Goal: Task Accomplishment & Management: Use online tool/utility

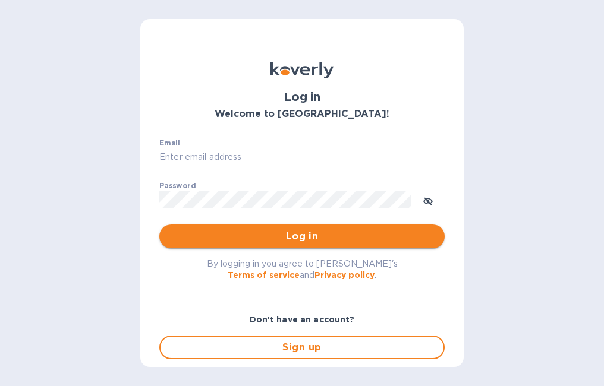
type input "[EMAIL_ADDRESS][DOMAIN_NAME]"
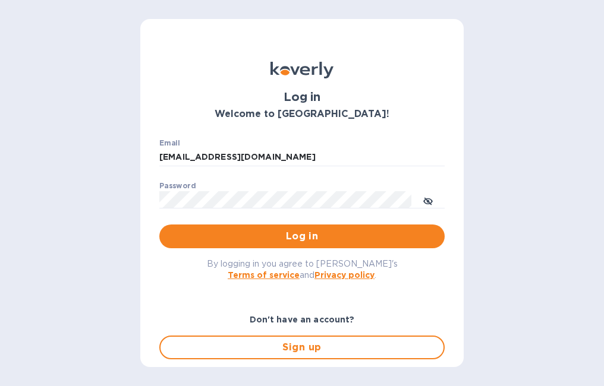
click at [367, 231] on span "Log in" at bounding box center [302, 236] width 266 height 14
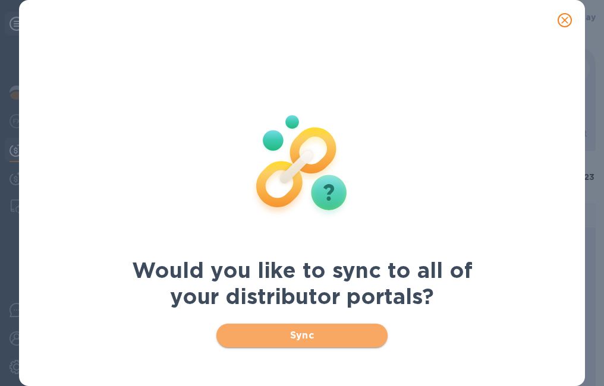
click at [300, 333] on span "Sync" at bounding box center [302, 336] width 152 height 14
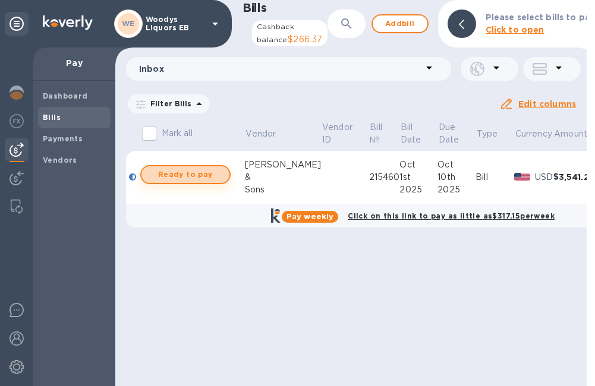
click at [184, 177] on span "Ready to pay" at bounding box center [185, 175] width 69 height 14
checkbox input "true"
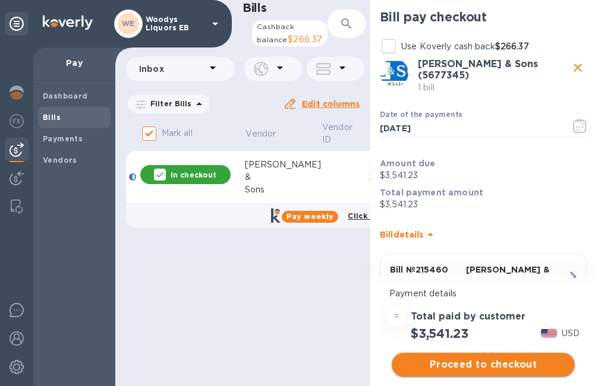
click at [465, 366] on span "Proceed to checkout" at bounding box center [483, 365] width 164 height 14
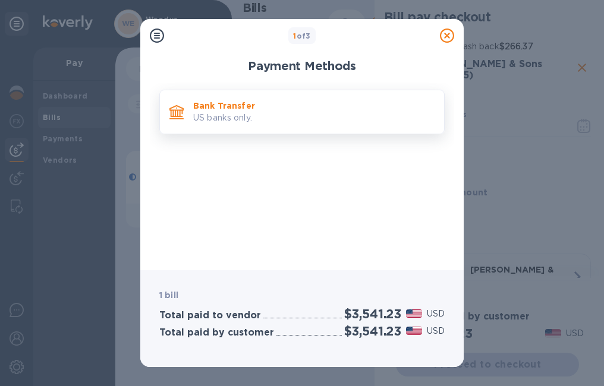
click at [196, 122] on p "US banks only." at bounding box center [313, 118] width 241 height 12
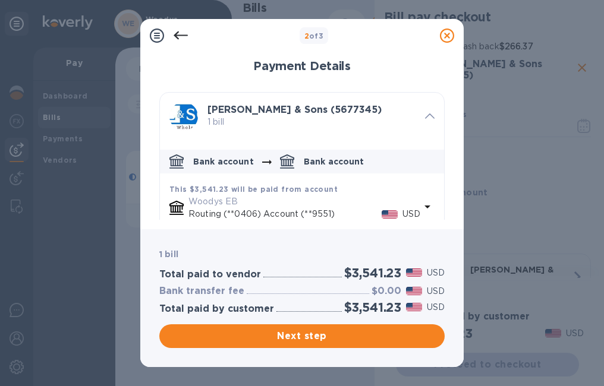
click at [305, 201] on p "Woodys EB" at bounding box center [304, 202] width 232 height 12
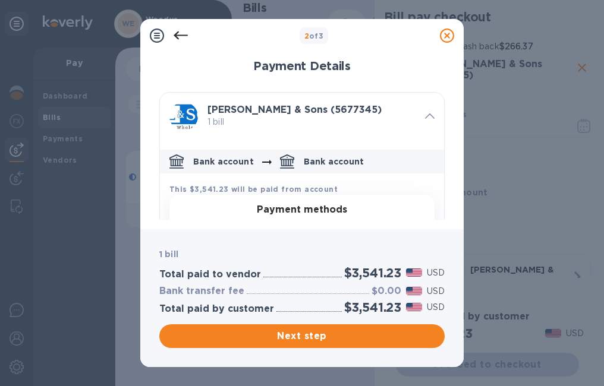
click at [307, 160] on p "Bank account" at bounding box center [334, 162] width 61 height 12
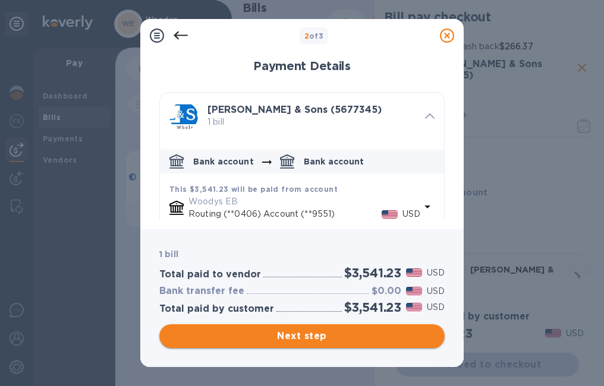
click at [316, 333] on span "Next step" at bounding box center [302, 336] width 266 height 14
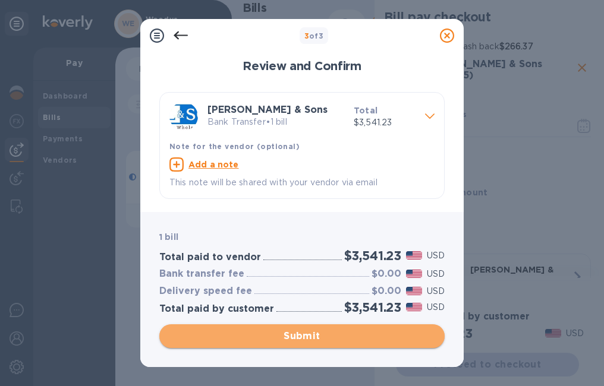
click at [323, 336] on span "Submit" at bounding box center [302, 336] width 266 height 14
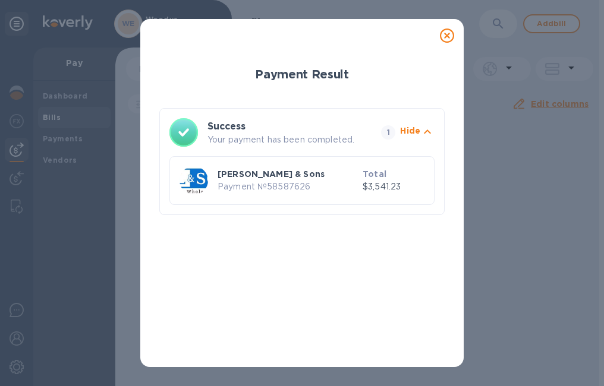
click at [451, 34] on icon at bounding box center [447, 36] width 14 height 14
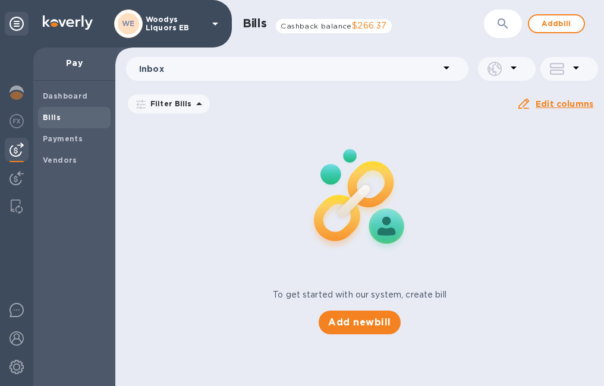
click at [142, 21] on div "WE" at bounding box center [128, 24] width 29 height 29
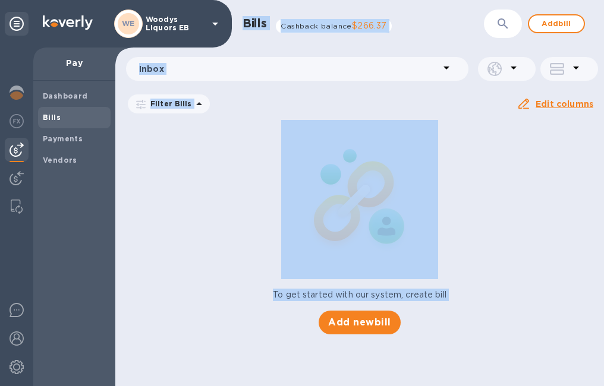
click at [138, 15] on div "WE" at bounding box center [128, 24] width 29 height 29
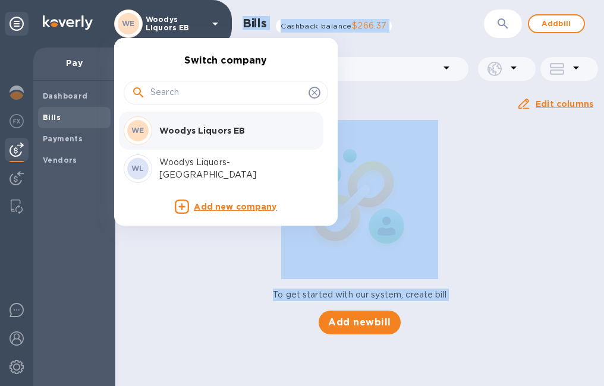
click at [189, 167] on p "Woodys Liquors-[GEOGRAPHIC_DATA]" at bounding box center [234, 168] width 150 height 25
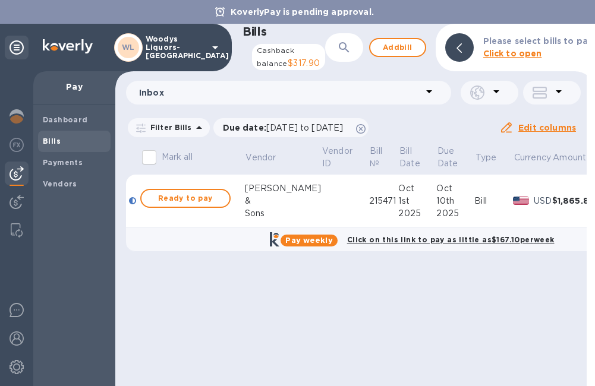
click at [213, 205] on span "Ready to pay" at bounding box center [185, 198] width 69 height 14
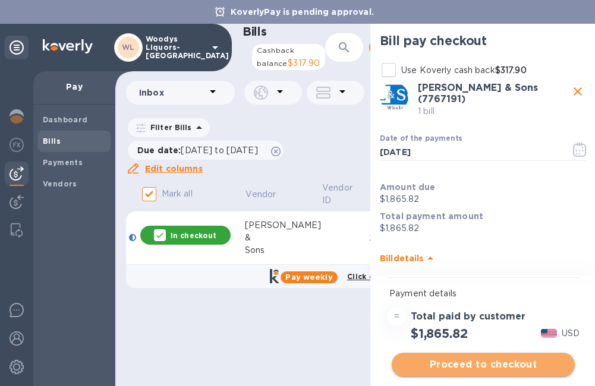
click at [465, 360] on span "Proceed to checkout" at bounding box center [483, 365] width 164 height 14
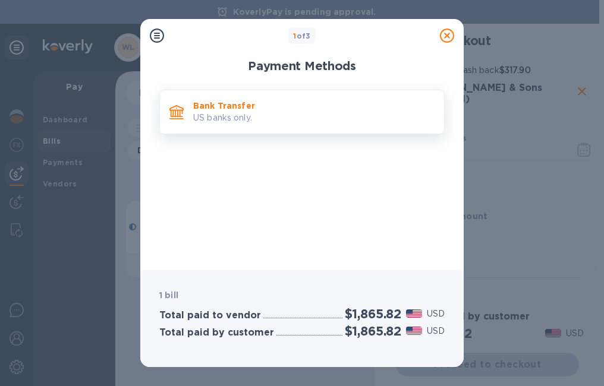
click at [189, 110] on div "Bank Transfer US banks only." at bounding box center [313, 112] width 251 height 34
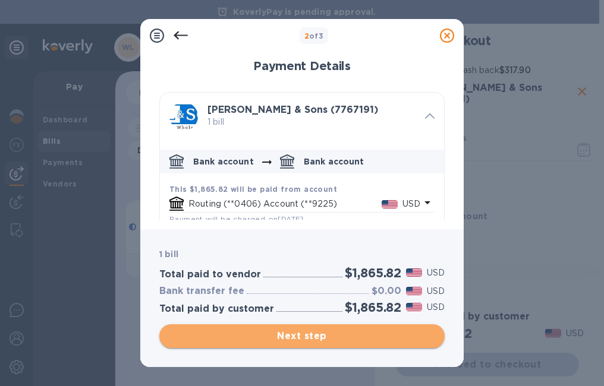
click at [288, 337] on span "Next step" at bounding box center [302, 336] width 266 height 14
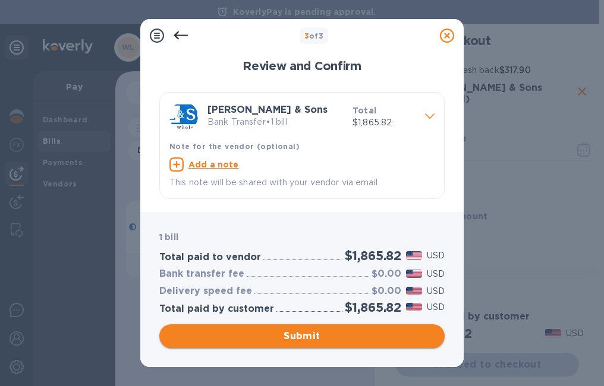
click at [307, 339] on span "Submit" at bounding box center [302, 336] width 266 height 14
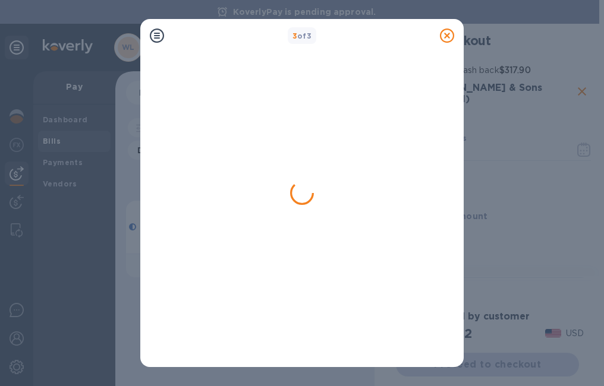
checkbox input "false"
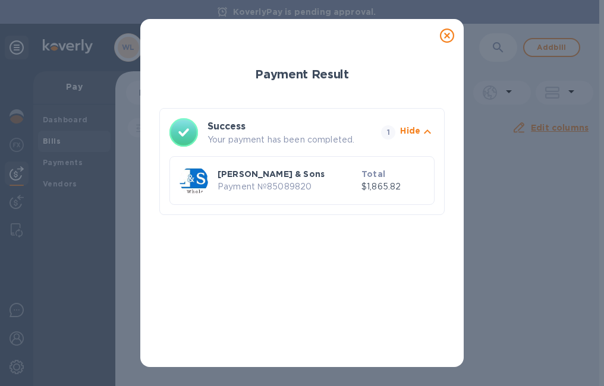
click at [446, 36] on icon at bounding box center [447, 36] width 14 height 14
